Goal: Transaction & Acquisition: Download file/media

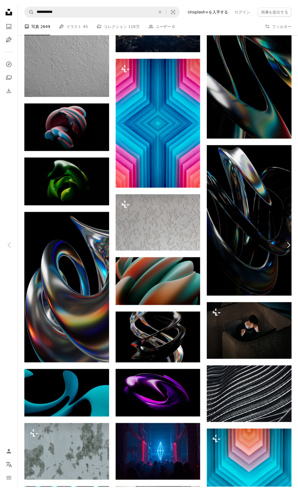
scroll to position [4920, 0]
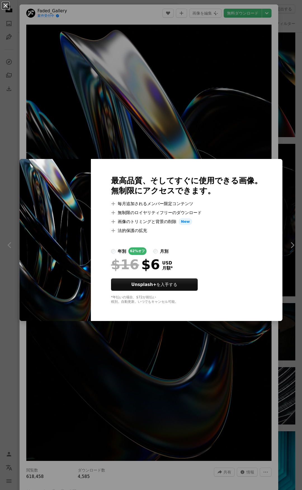
click at [4, 7] on button "An X shape" at bounding box center [5, 5] width 7 height 7
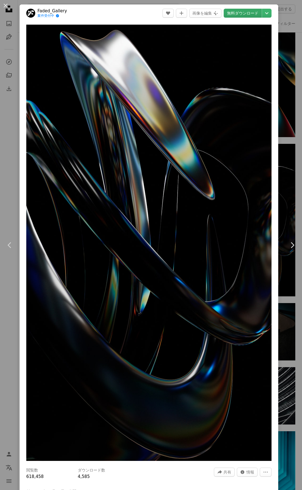
click at [242, 14] on link "無料ダウンロード" at bounding box center [243, 13] width 38 height 9
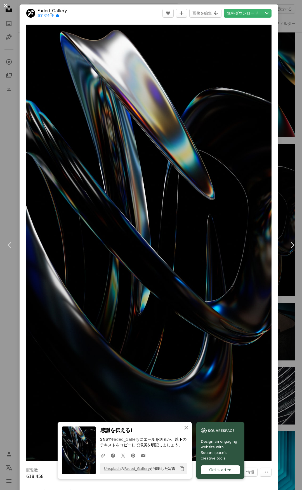
click at [6, 7] on button "An X shape" at bounding box center [5, 5] width 7 height 7
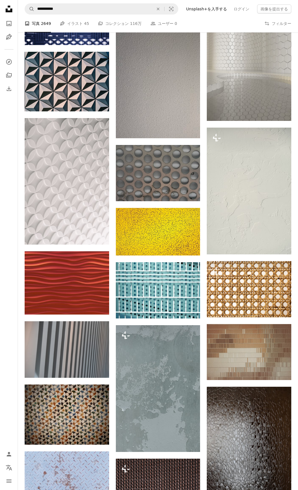
scroll to position [16378, 0]
